Goal: Task Accomplishment & Management: Use online tool/utility

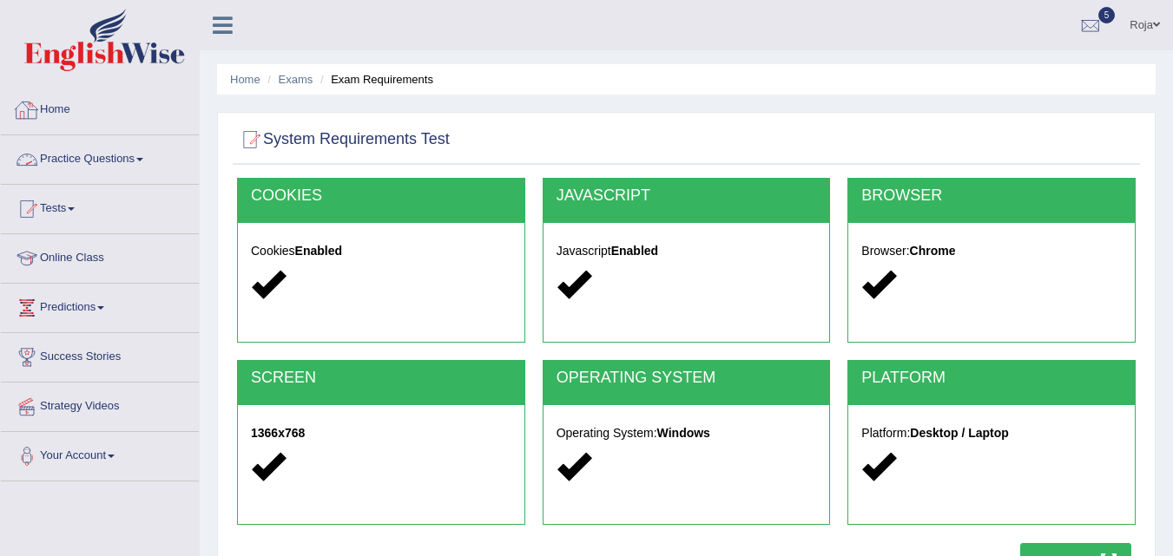
click at [103, 161] on link "Practice Questions" at bounding box center [100, 156] width 198 height 43
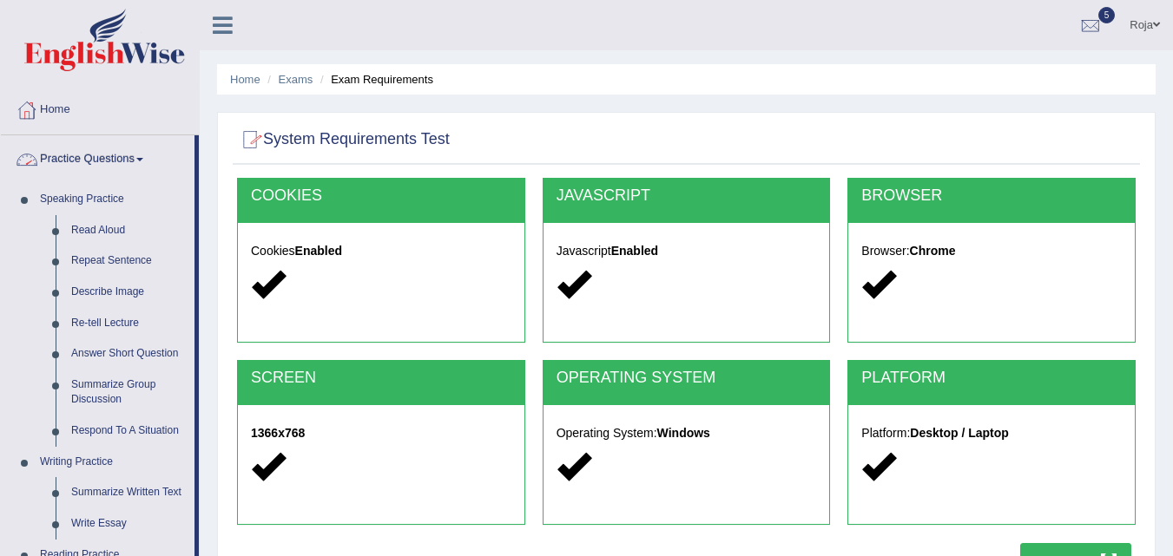
click at [145, 147] on link "Practice Questions" at bounding box center [98, 156] width 194 height 43
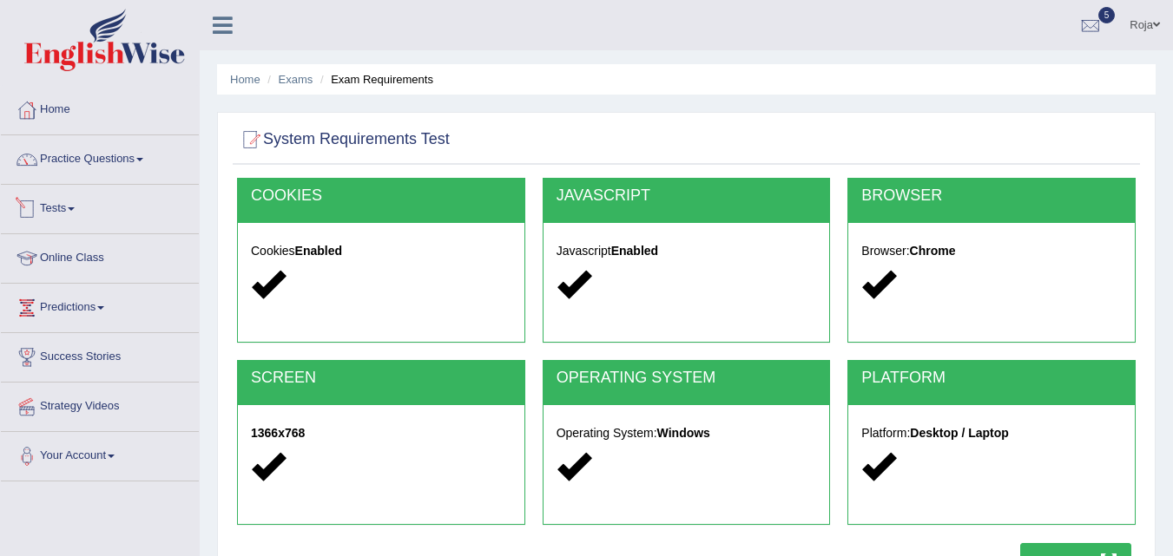
click at [79, 198] on link "Tests" at bounding box center [100, 206] width 198 height 43
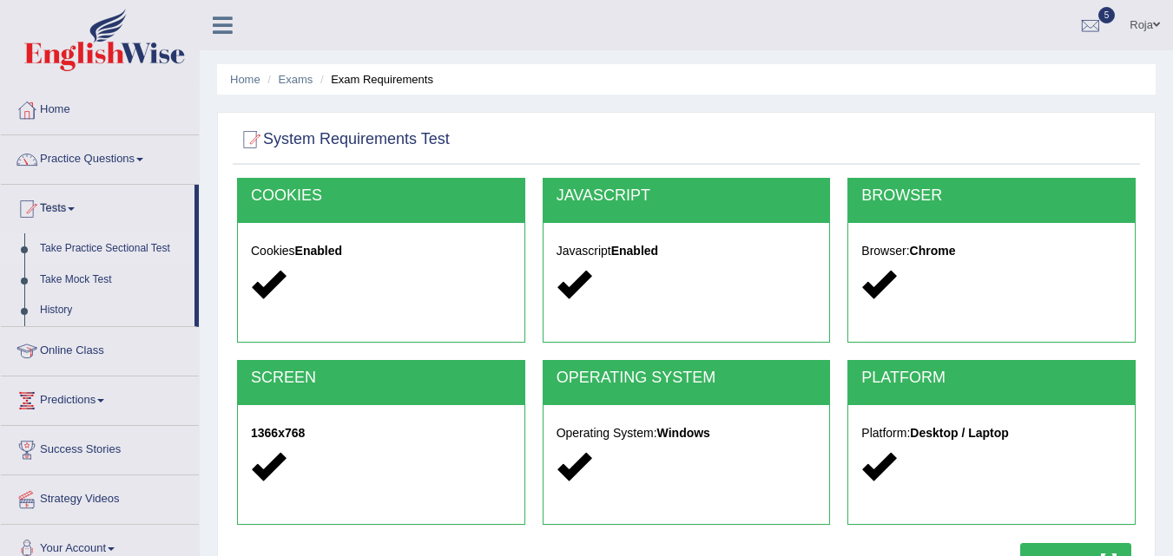
click at [82, 238] on link "Take Practice Sectional Test" at bounding box center [113, 249] width 162 height 31
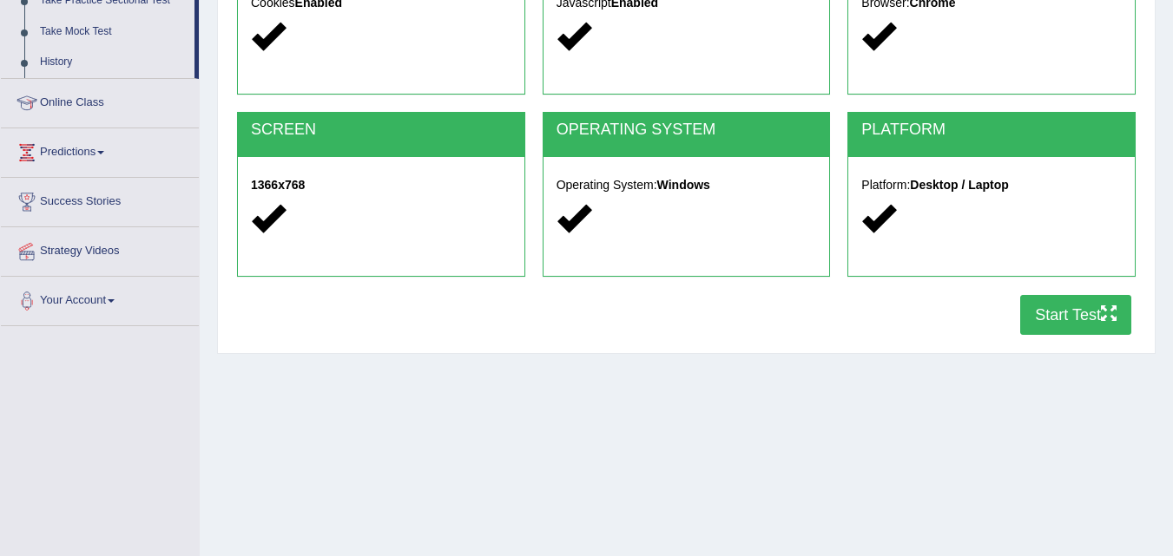
scroll to position [253, 0]
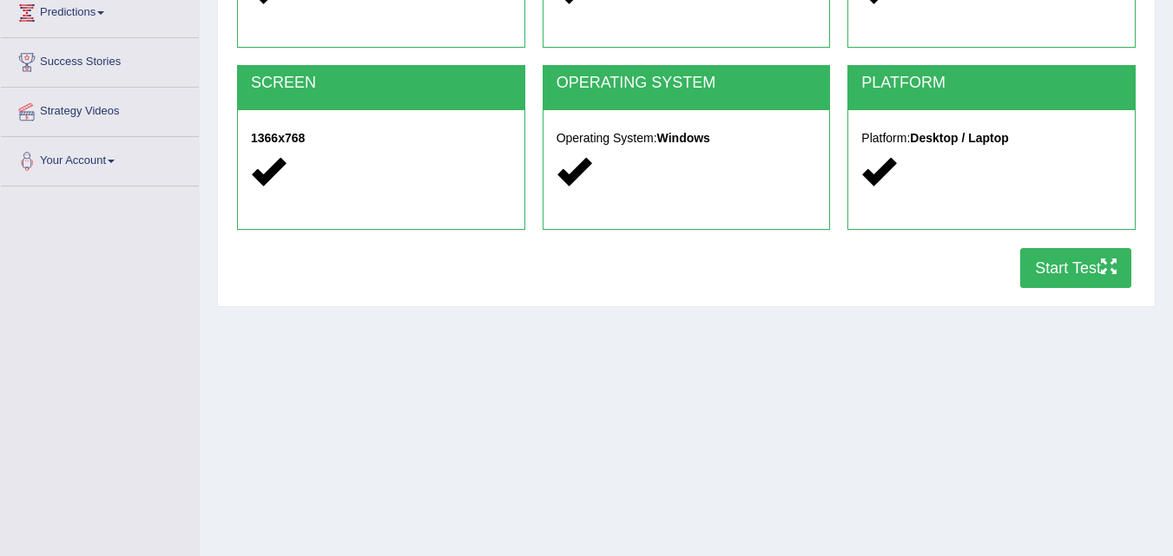
scroll to position [355, 0]
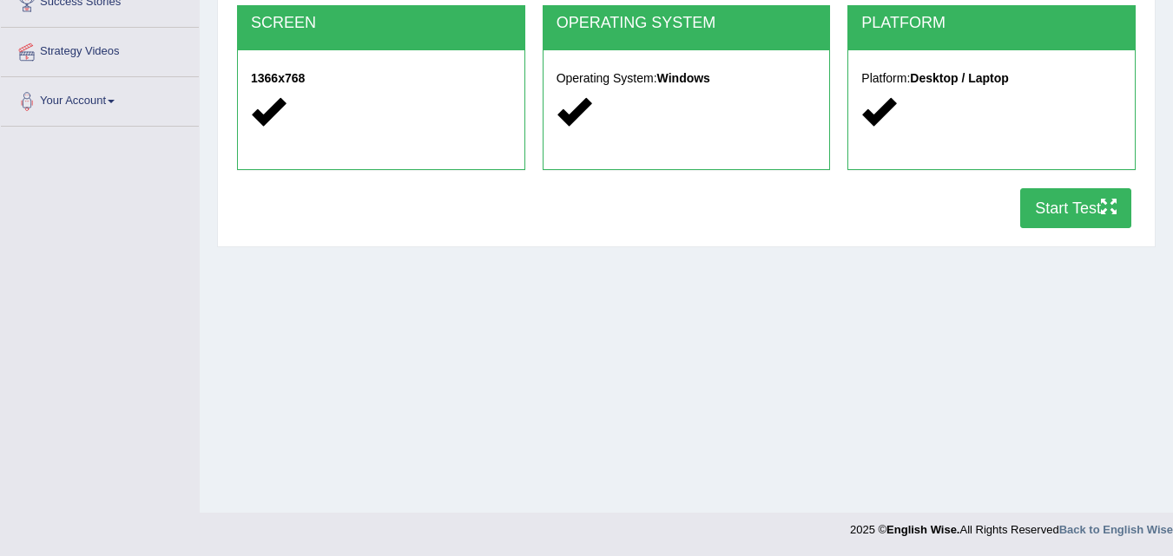
click at [1080, 217] on button "Start Test" at bounding box center [1075, 208] width 111 height 40
